Goal: Complete application form

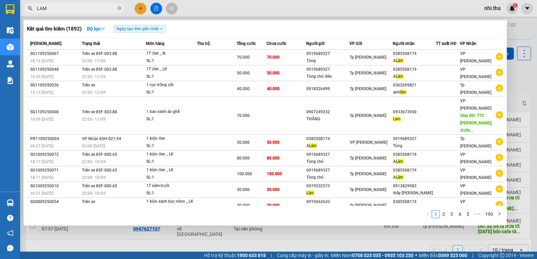
click at [91, 10] on input "LAM" at bounding box center [76, 8] width 79 height 7
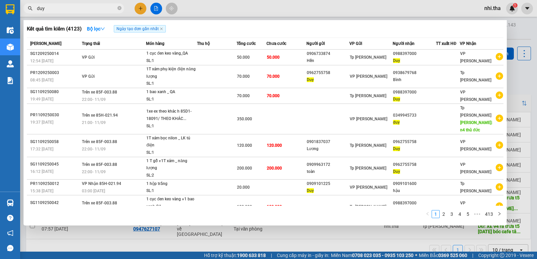
click at [78, 7] on input "duy" at bounding box center [76, 8] width 79 height 7
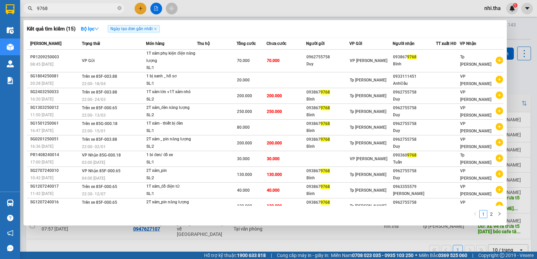
click at [106, 6] on input "9768" at bounding box center [76, 8] width 79 height 7
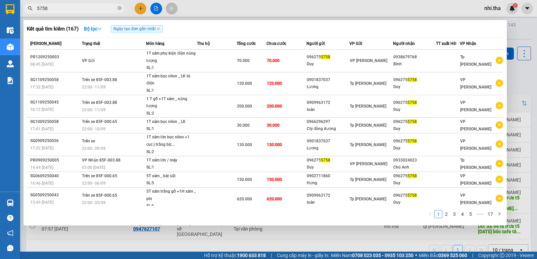
click at [93, 5] on input "5758" at bounding box center [76, 8] width 79 height 7
click at [91, 5] on input "5758" at bounding box center [76, 8] width 79 height 7
click at [89, 7] on input "5758" at bounding box center [76, 8] width 79 height 7
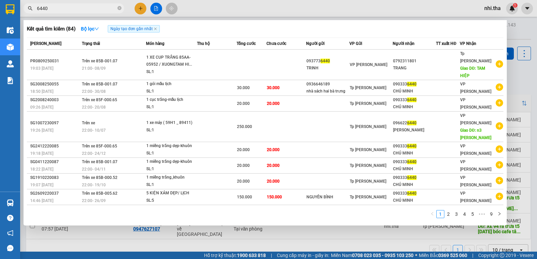
click at [93, 8] on input "6440" at bounding box center [76, 8] width 79 height 7
click at [91, 8] on input "6440" at bounding box center [76, 8] width 79 height 7
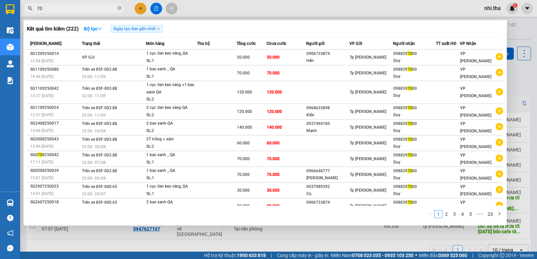
type input "7"
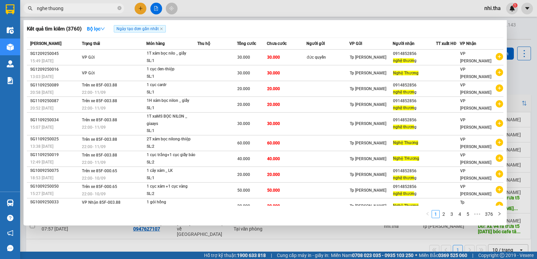
type input "nghe thuong"
